Goal: Information Seeking & Learning: Learn about a topic

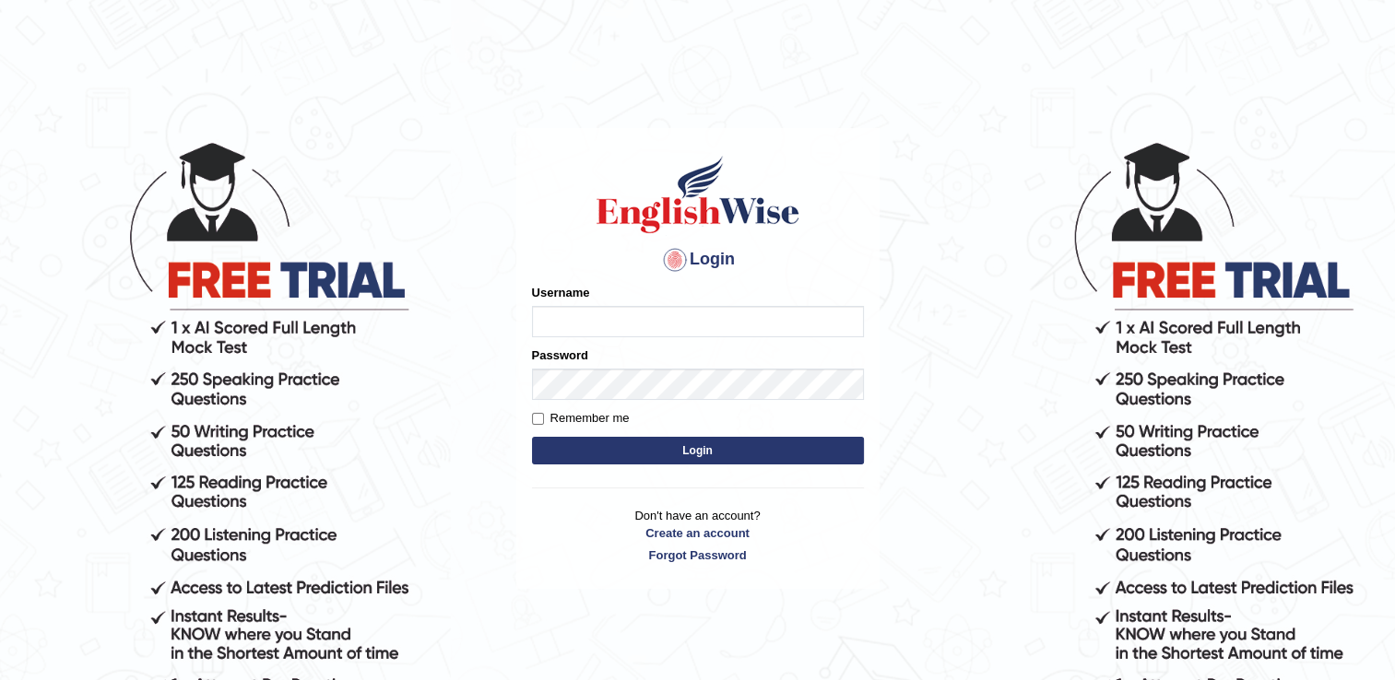
type input "pooja_pte"
click at [724, 456] on button "Login" at bounding box center [698, 451] width 332 height 28
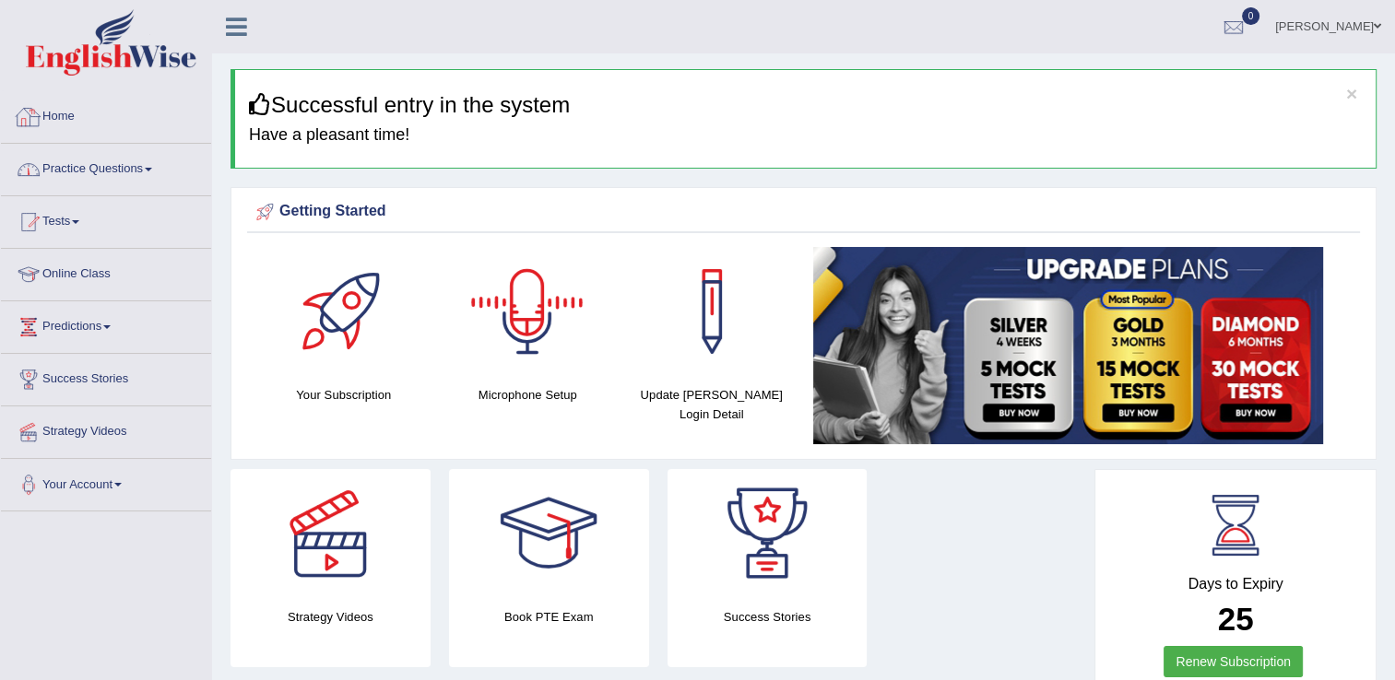
click at [115, 173] on link "Practice Questions" at bounding box center [106, 167] width 210 height 46
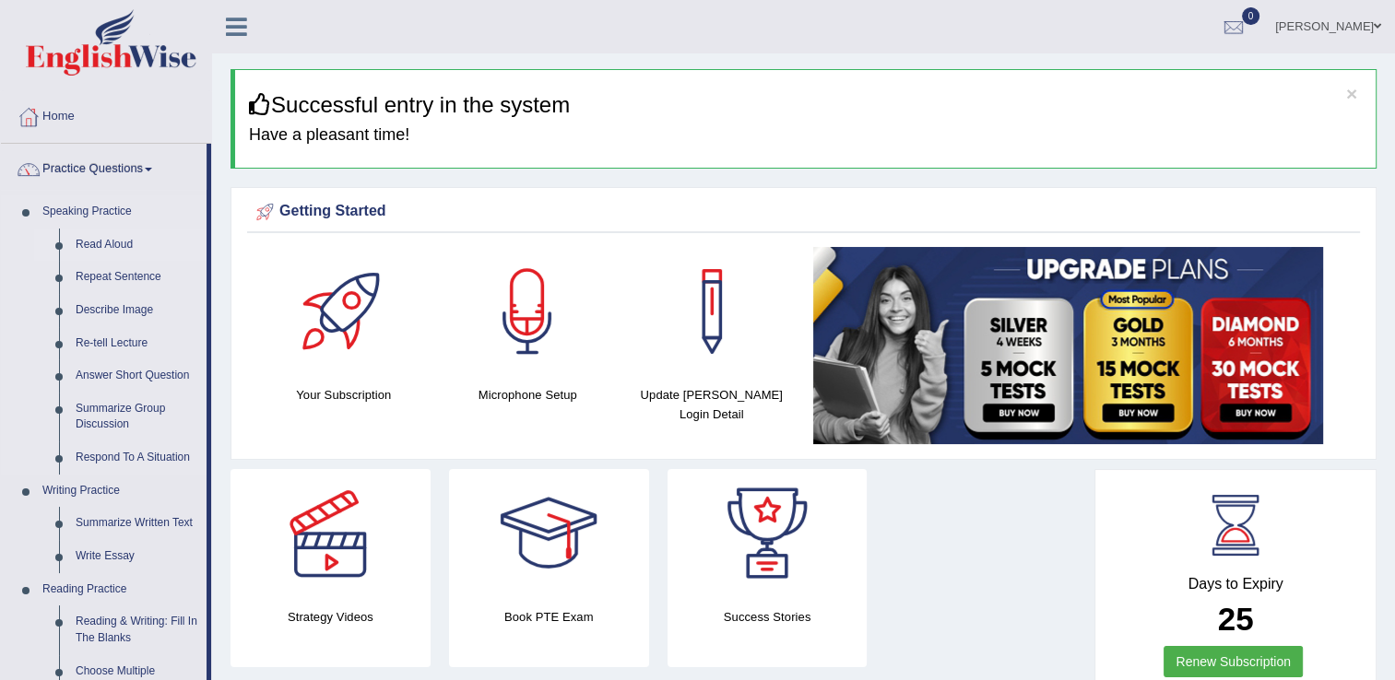
click at [115, 231] on link "Read Aloud" at bounding box center [136, 245] width 139 height 33
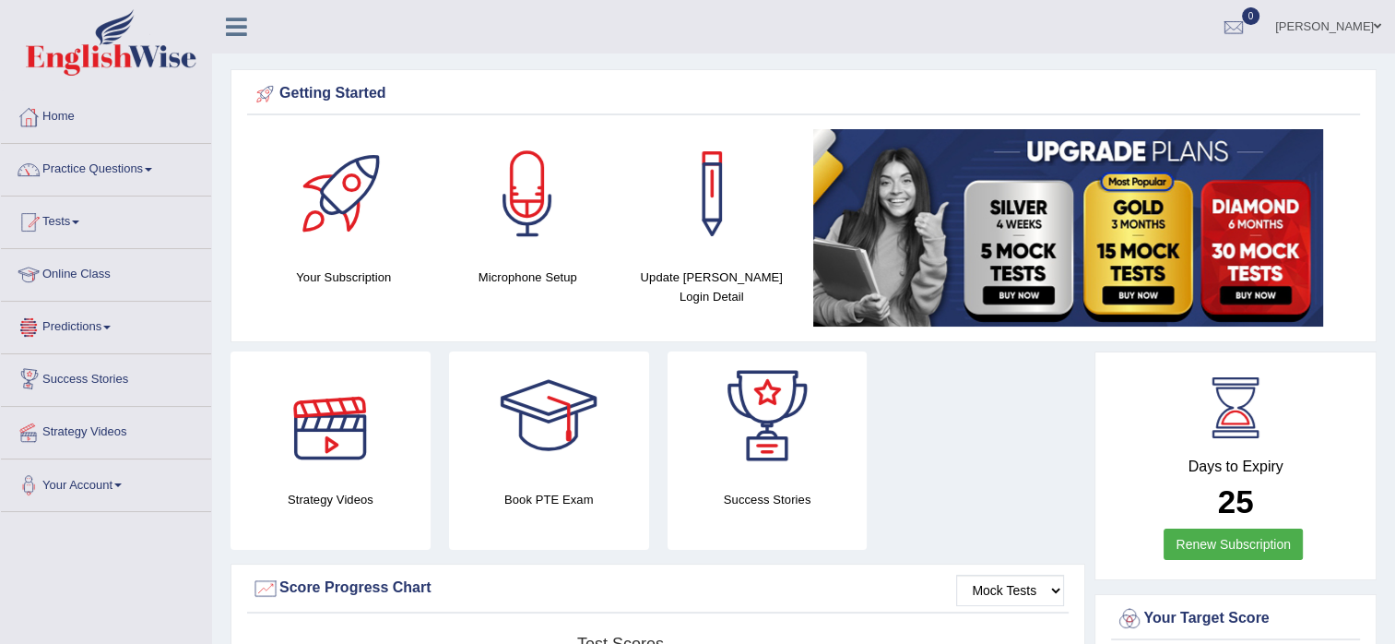
click at [188, 344] on link "Predictions" at bounding box center [106, 325] width 210 height 46
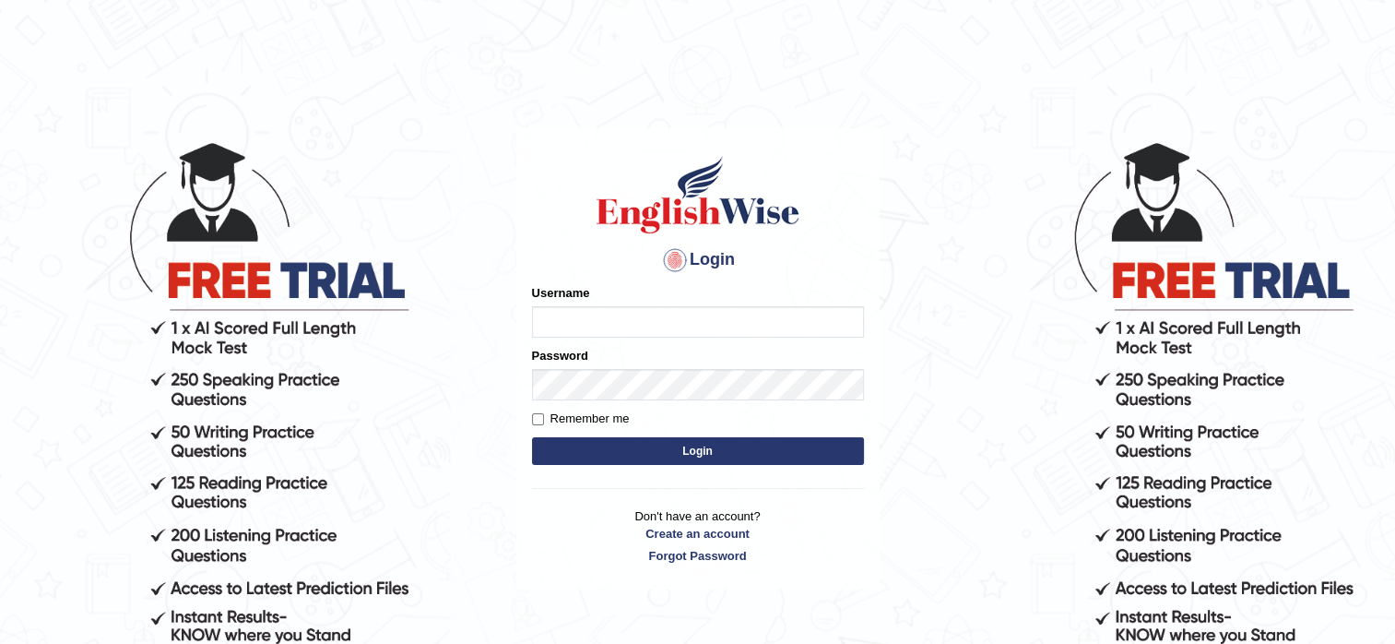
type input "pooja_pte"
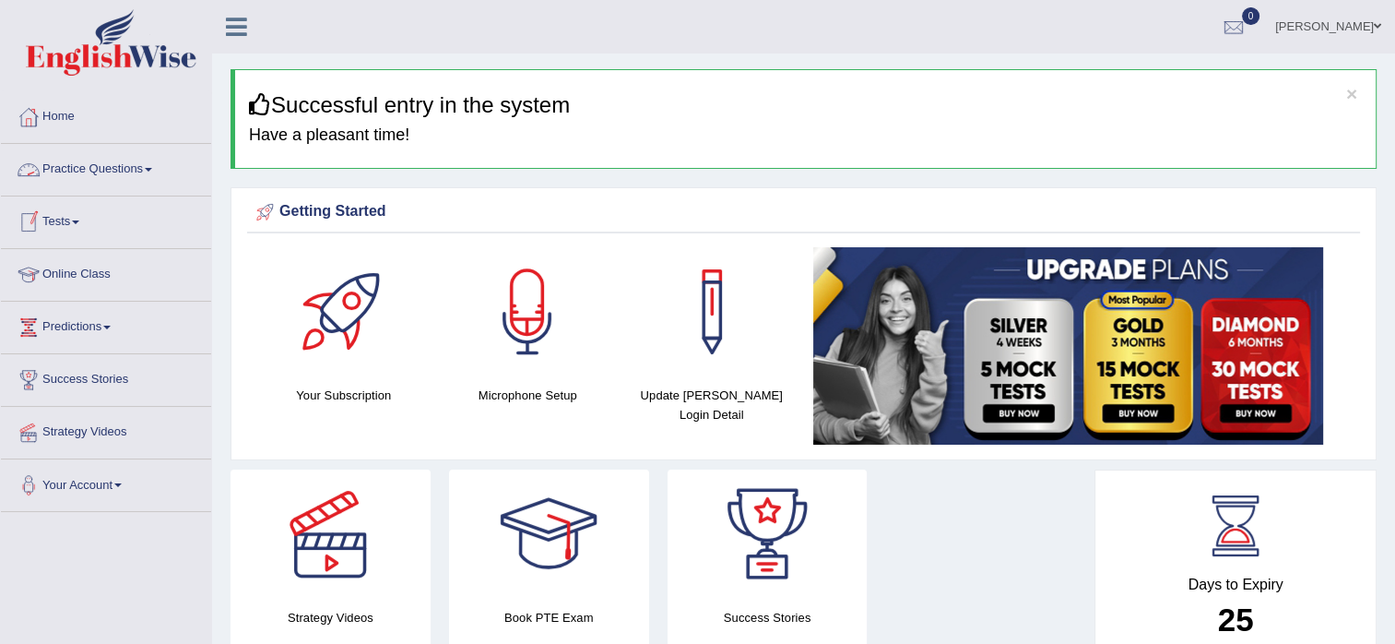
click at [109, 172] on link "Practice Questions" at bounding box center [106, 167] width 210 height 46
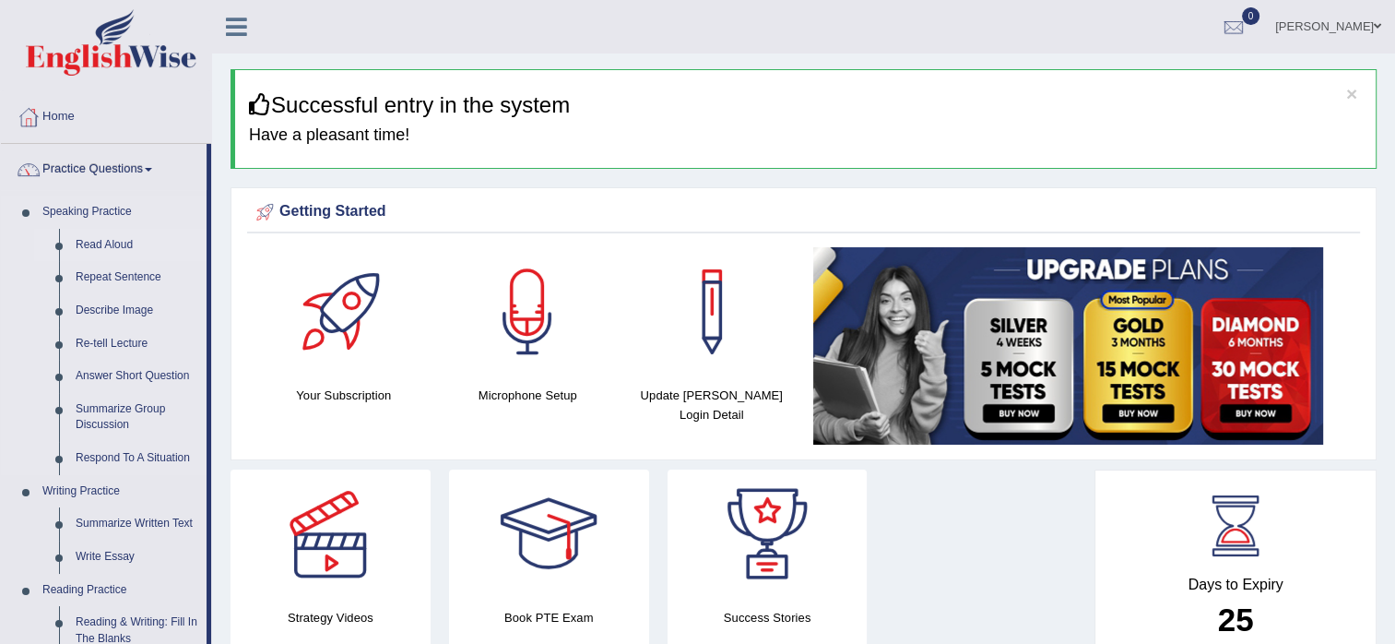
click at [106, 243] on link "Read Aloud" at bounding box center [136, 245] width 139 height 33
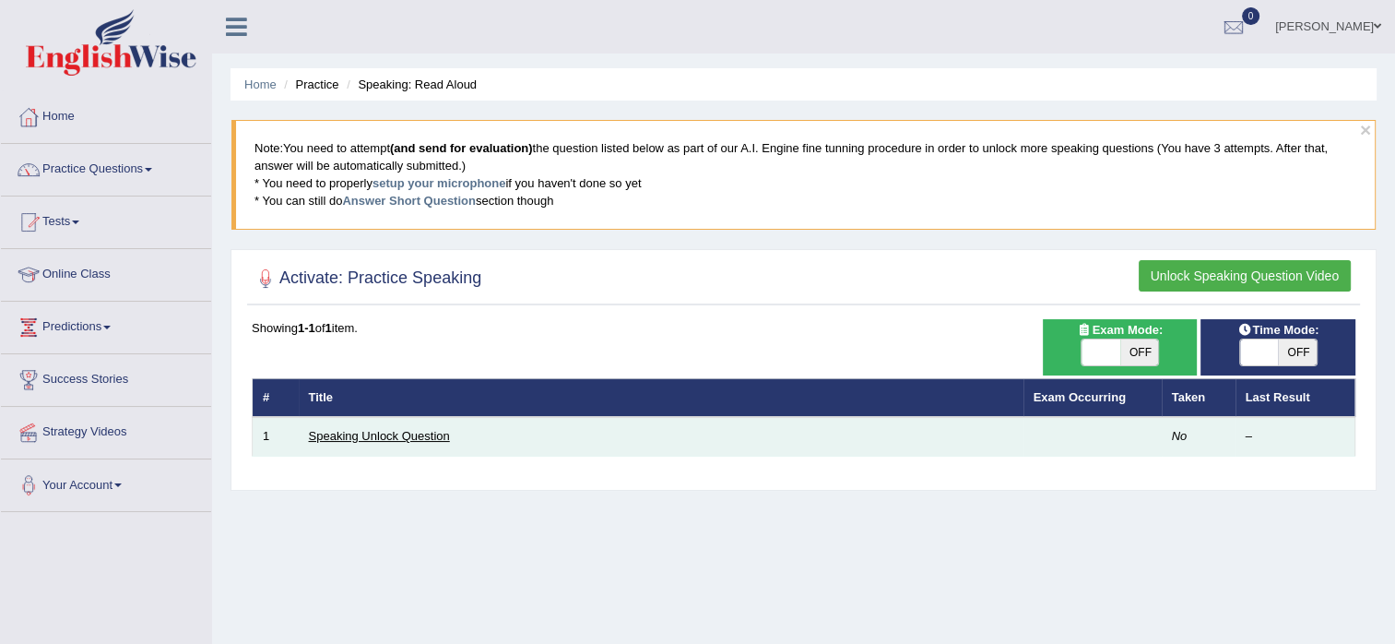
click at [438, 432] on link "Speaking Unlock Question" at bounding box center [379, 436] width 141 height 14
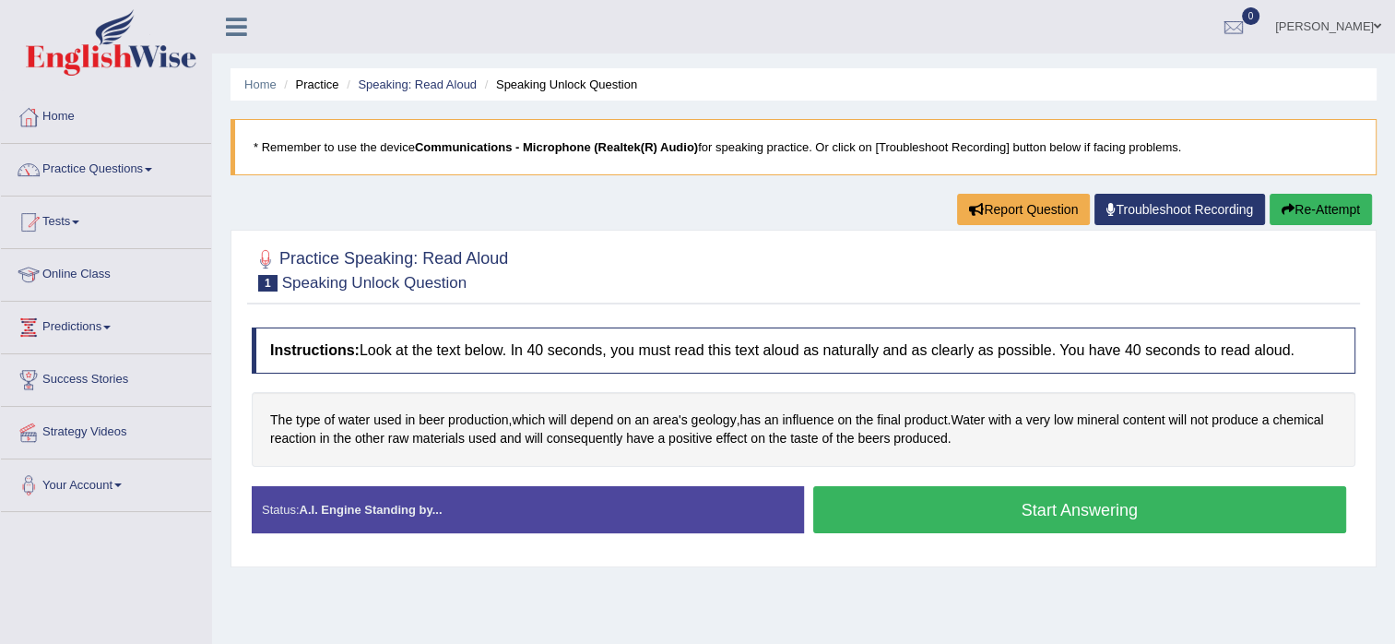
scroll to position [184, 0]
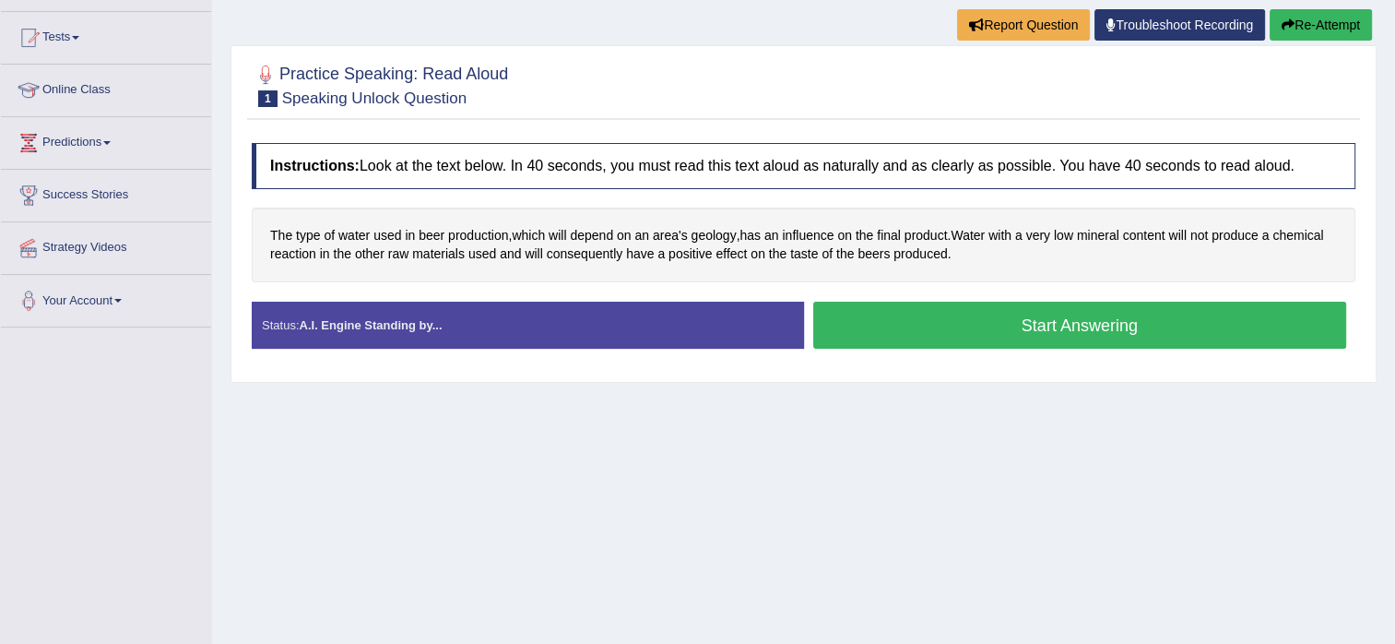
click at [981, 325] on button "Start Answering" at bounding box center [1080, 325] width 534 height 47
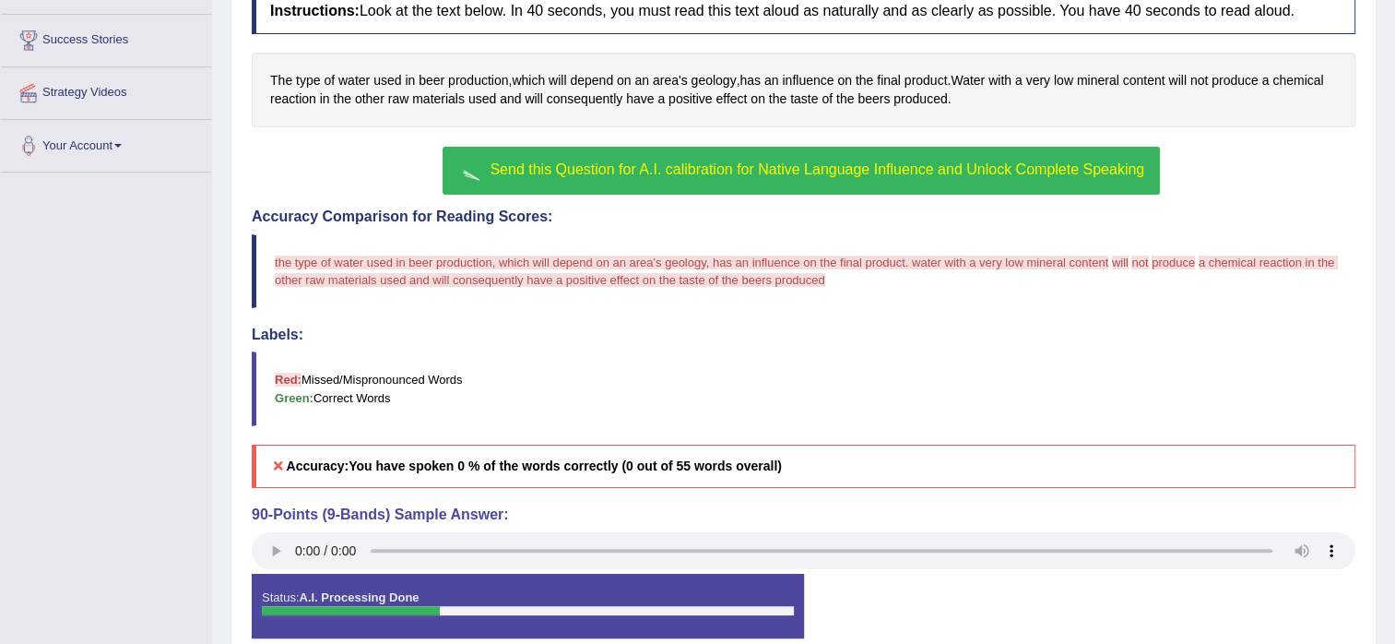
scroll to position [369, 0]
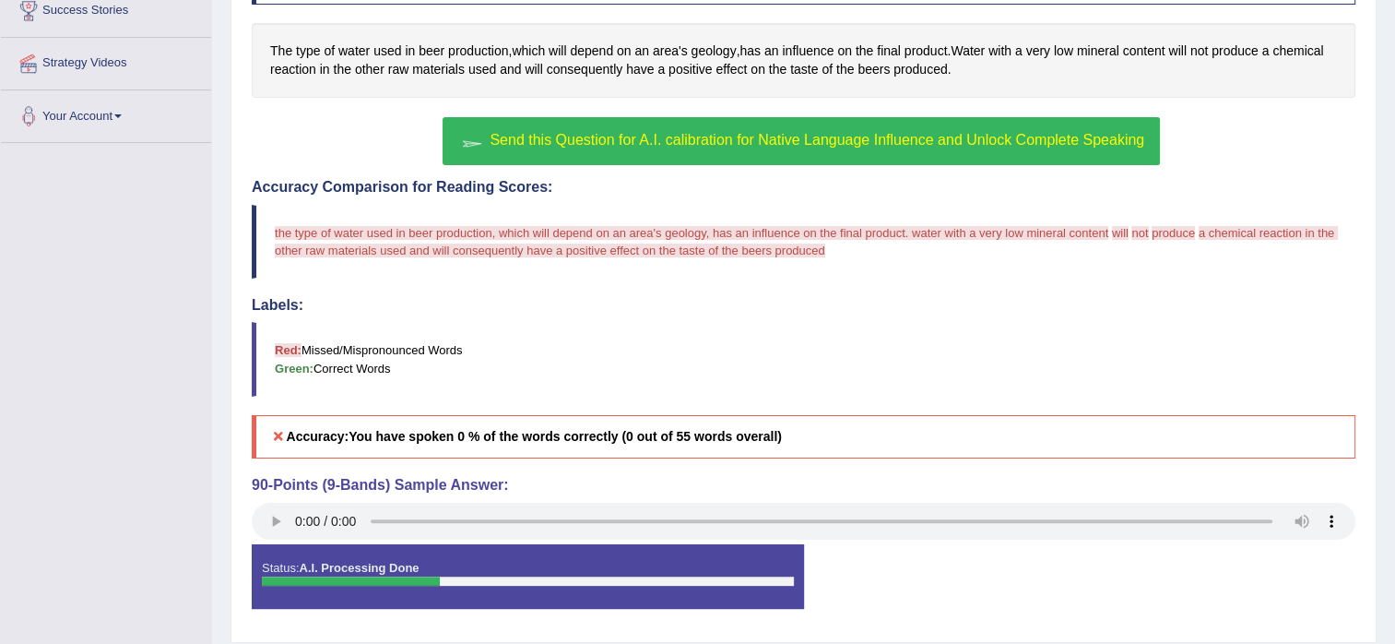
click at [831, 144] on span "Send this Question for A.I. calibration for Native Language Influence and Unloc…" at bounding box center [817, 140] width 655 height 16
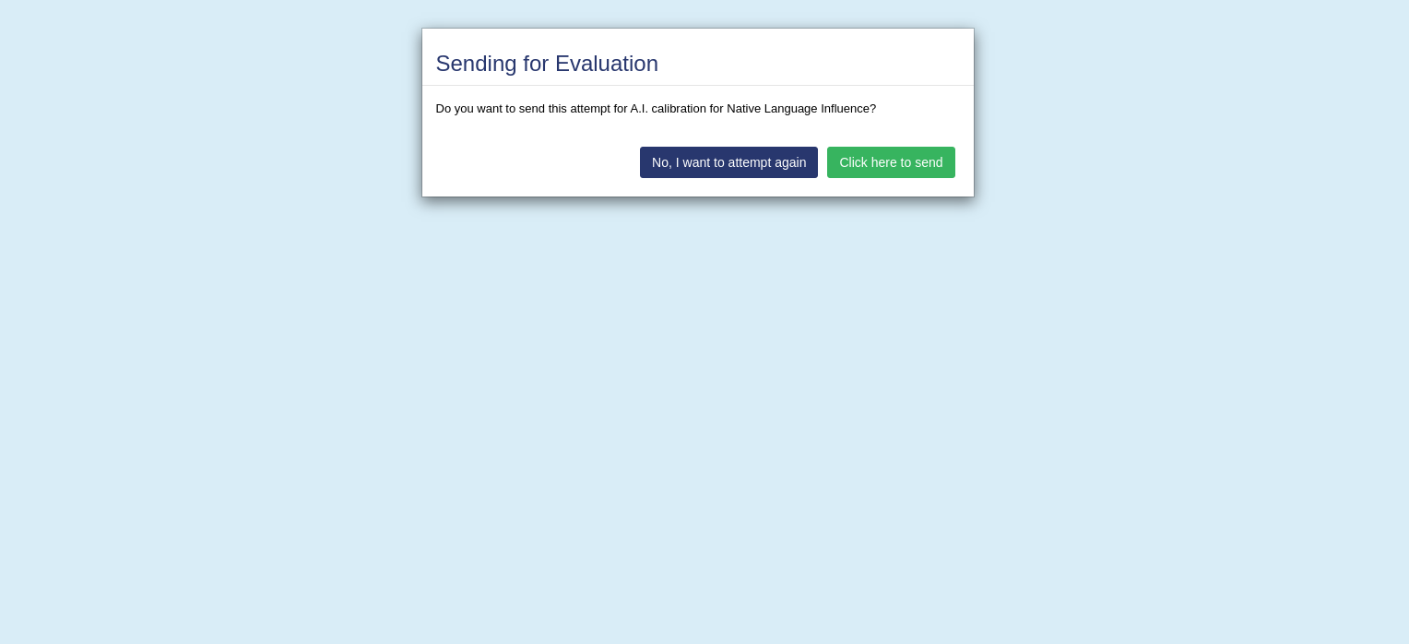
click at [885, 157] on button "Click here to send" at bounding box center [890, 162] width 127 height 31
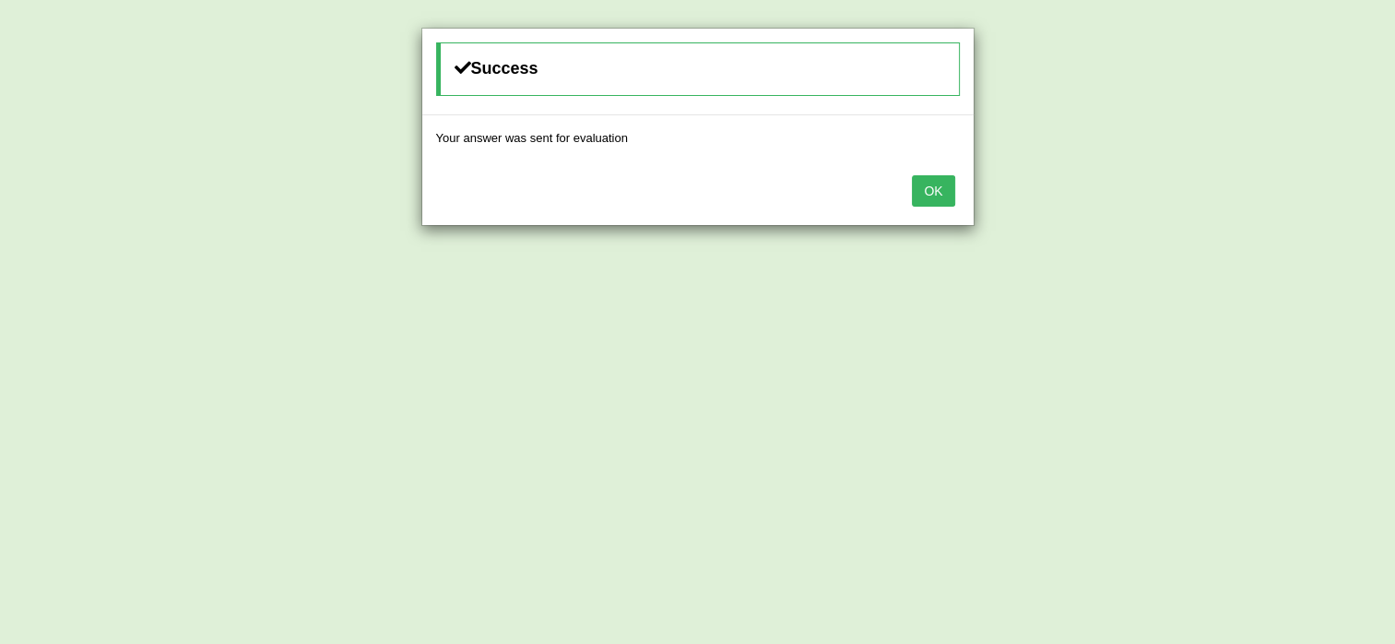
click at [942, 196] on button "OK" at bounding box center [933, 190] width 42 height 31
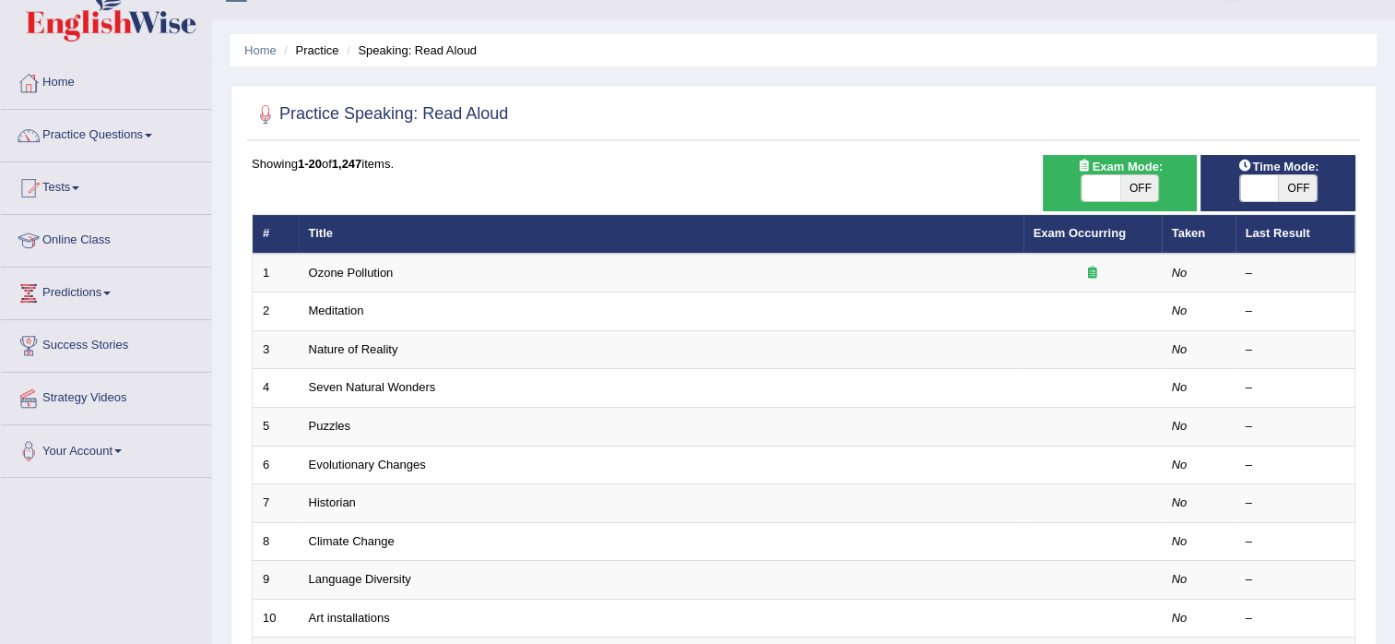
scroll to position [203, 0]
